Goal: Information Seeking & Learning: Learn about a topic

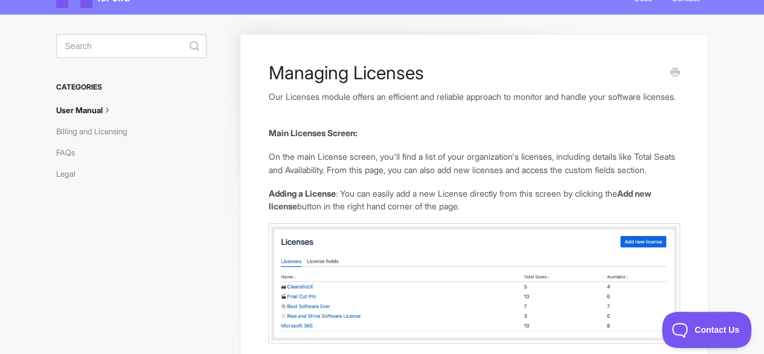
scroll to position [22, 0]
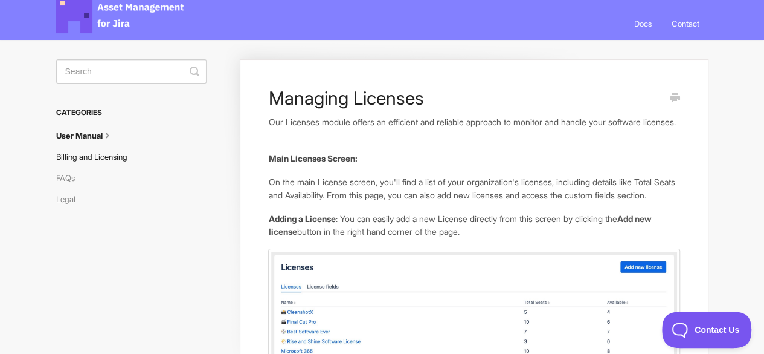
click at [103, 159] on link "Billing and Licensing" at bounding box center [96, 156] width 80 height 19
click at [115, 157] on link "Billing and Licensing" at bounding box center [96, 156] width 80 height 19
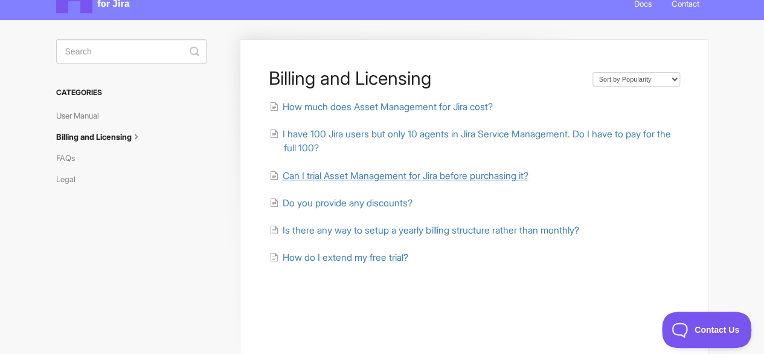
scroll to position [60, 0]
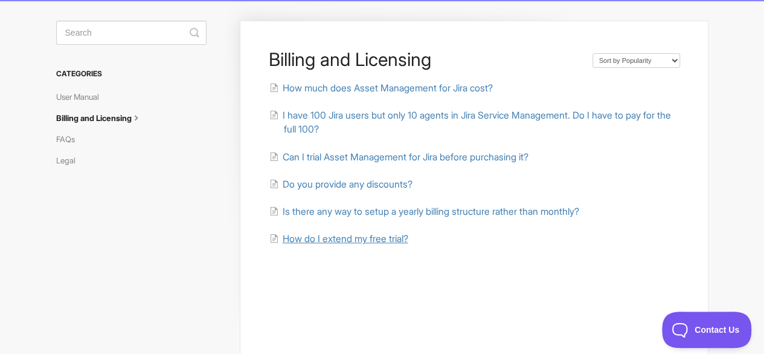
click at [381, 234] on span "How do I extend my free trial?" at bounding box center [345, 238] width 126 height 11
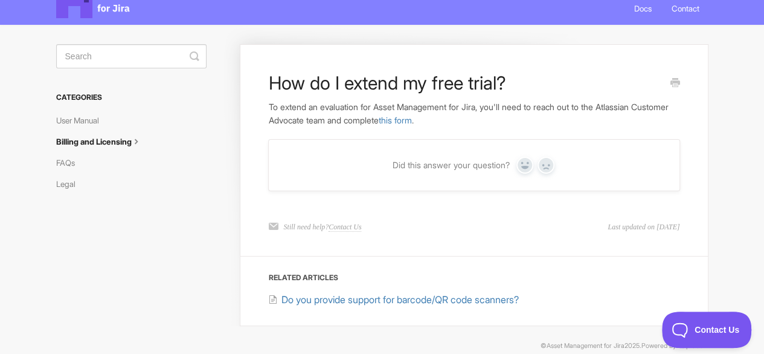
scroll to position [53, 0]
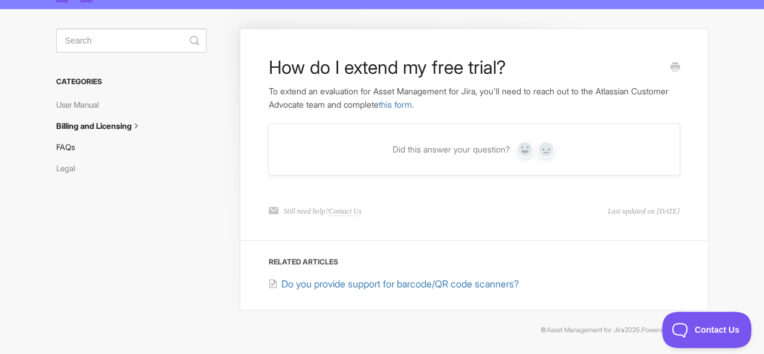
click at [71, 146] on link "FAQs" at bounding box center [70, 146] width 28 height 19
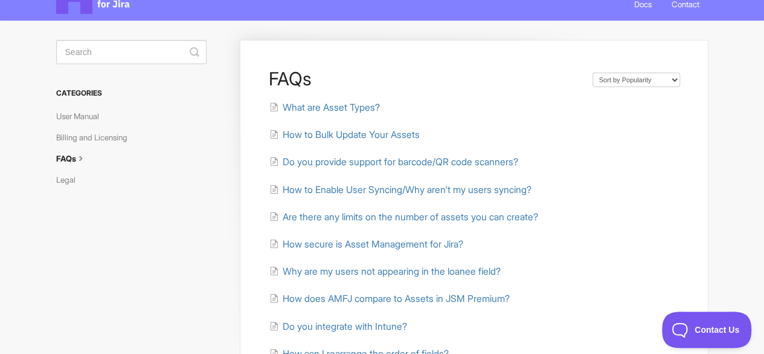
scroll to position [60, 0]
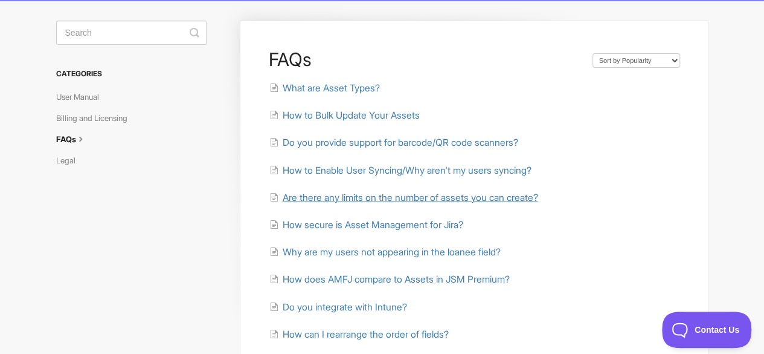
click at [525, 199] on span "Are there any limits on the number of assets you can create?" at bounding box center [410, 197] width 256 height 11
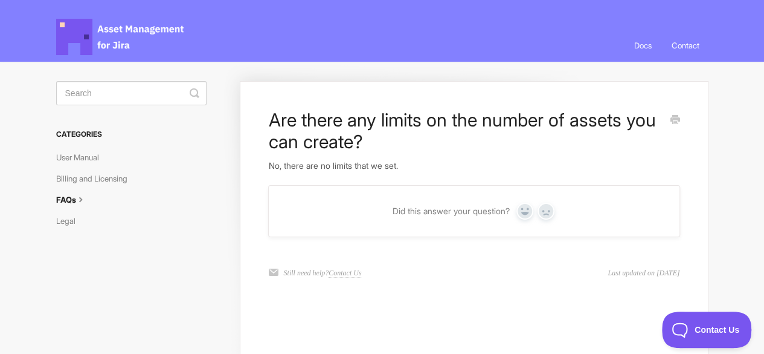
scroll to position [105, 0]
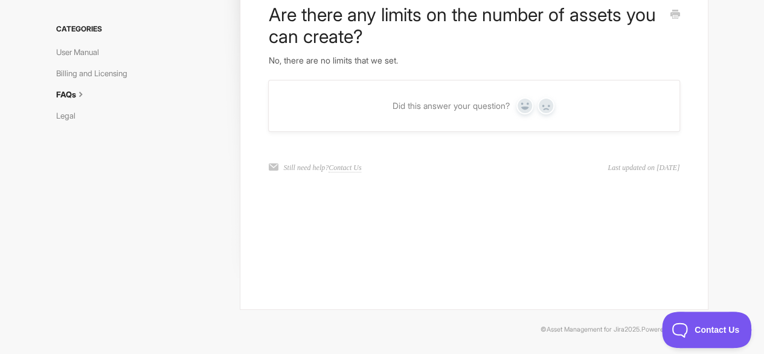
click at [70, 97] on link "FAQs" at bounding box center [76, 94] width 40 height 19
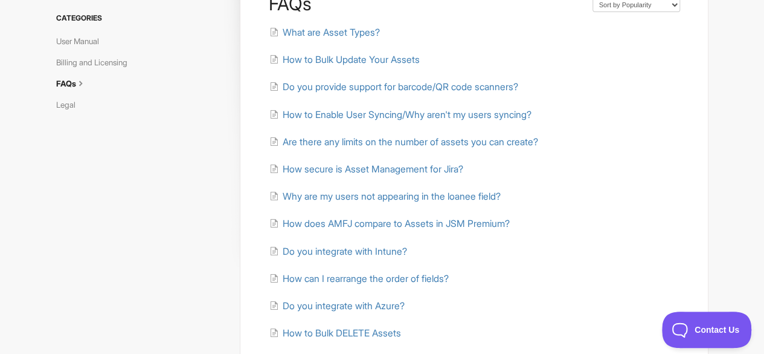
scroll to position [121, 0]
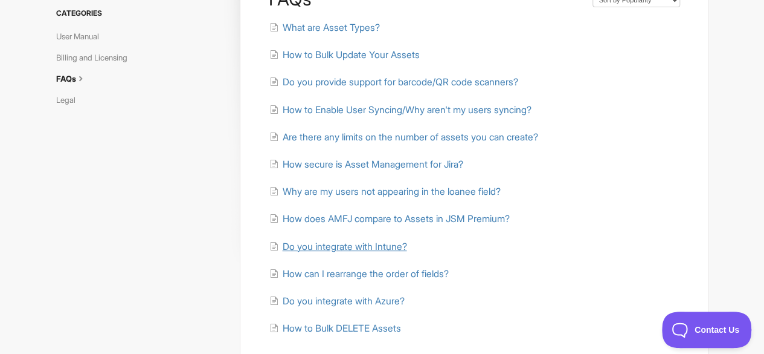
click at [360, 249] on span "Do you integrate with Intune?" at bounding box center [344, 246] width 124 height 11
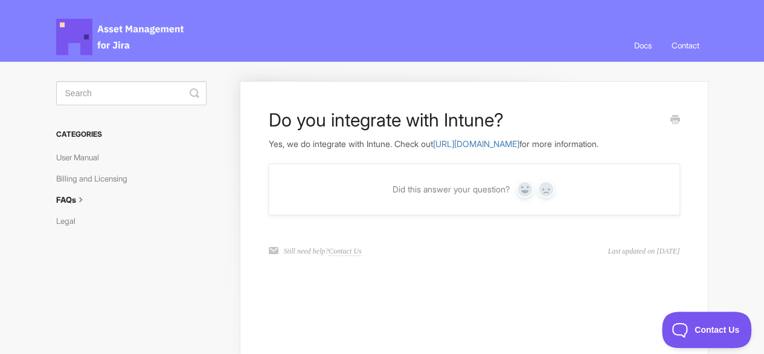
click at [637, 44] on link "Docs" at bounding box center [643, 45] width 36 height 33
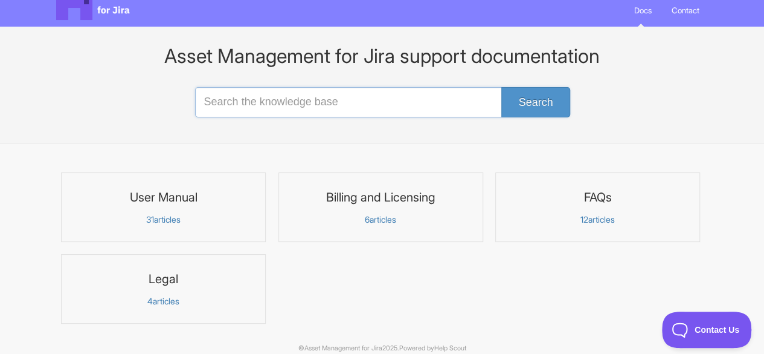
scroll to position [53, 0]
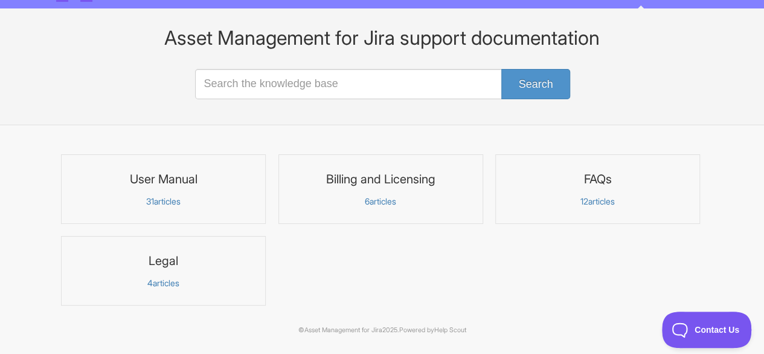
click at [167, 194] on link "User Manual 31 articles" at bounding box center [163, 188] width 205 height 69
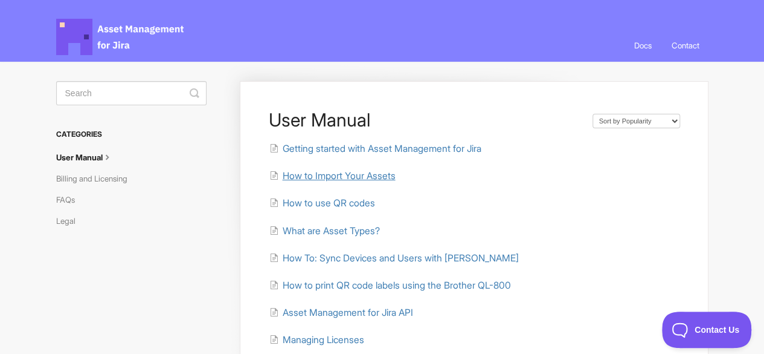
click at [328, 176] on span "How to Import Your Assets" at bounding box center [338, 175] width 113 height 11
